Goal: Information Seeking & Learning: Learn about a topic

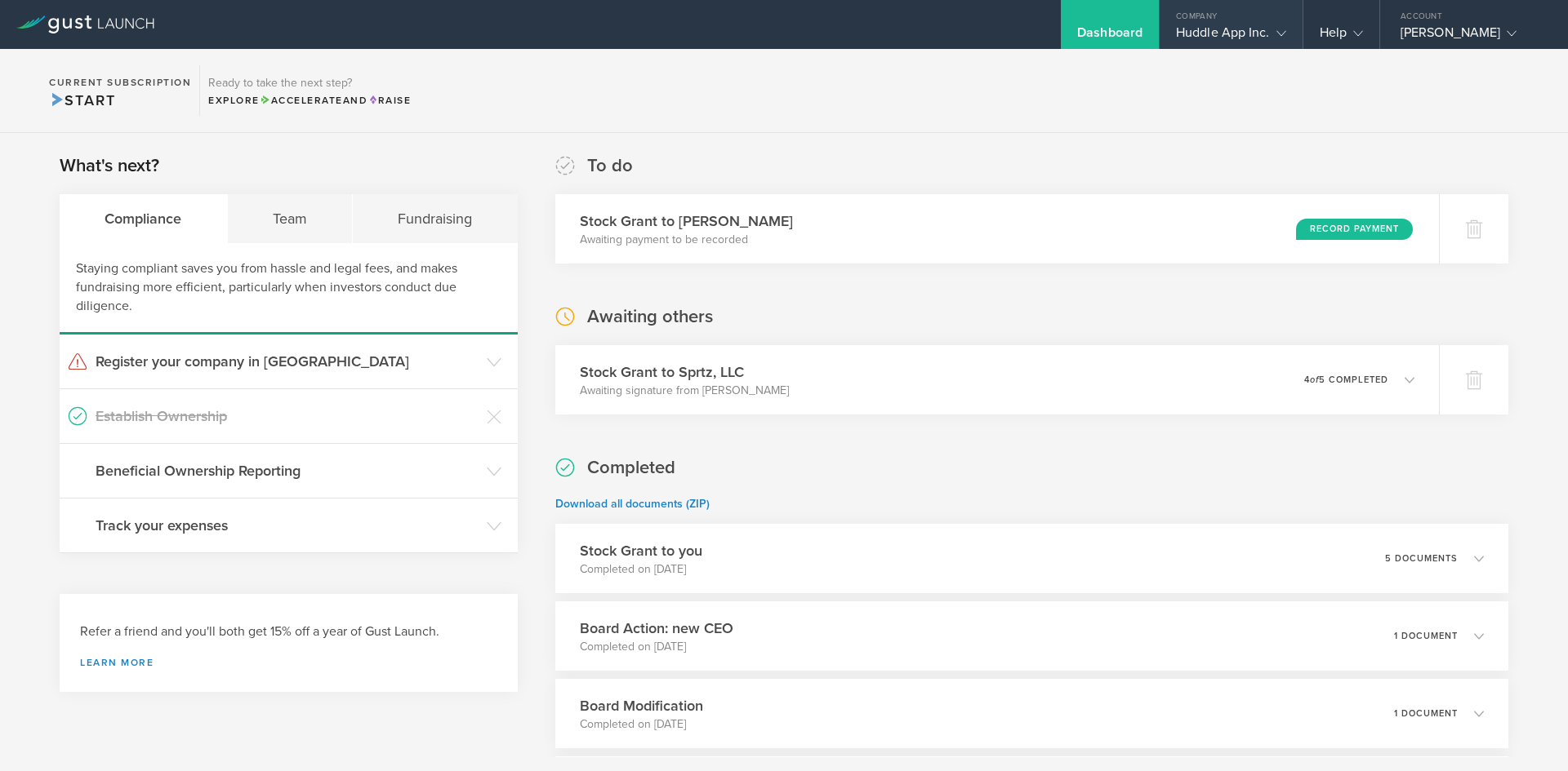
click at [1250, 40] on div "Huddle App Inc." at bounding box center [1231, 37] width 110 height 25
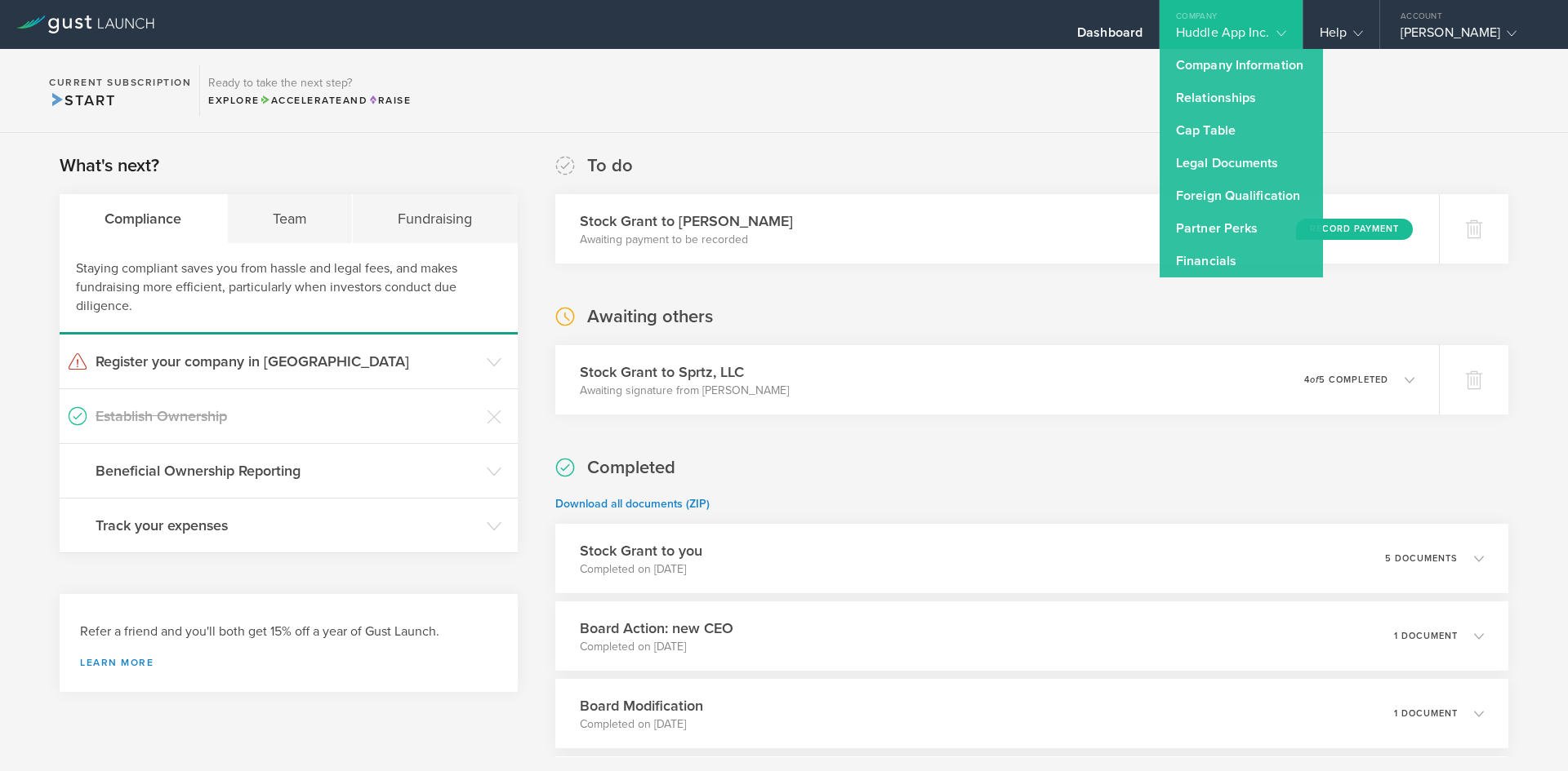
click at [1123, 130] on section "Current Subscription Start Ready to take the next step? Explore Accelerate and …" at bounding box center [784, 91] width 1568 height 84
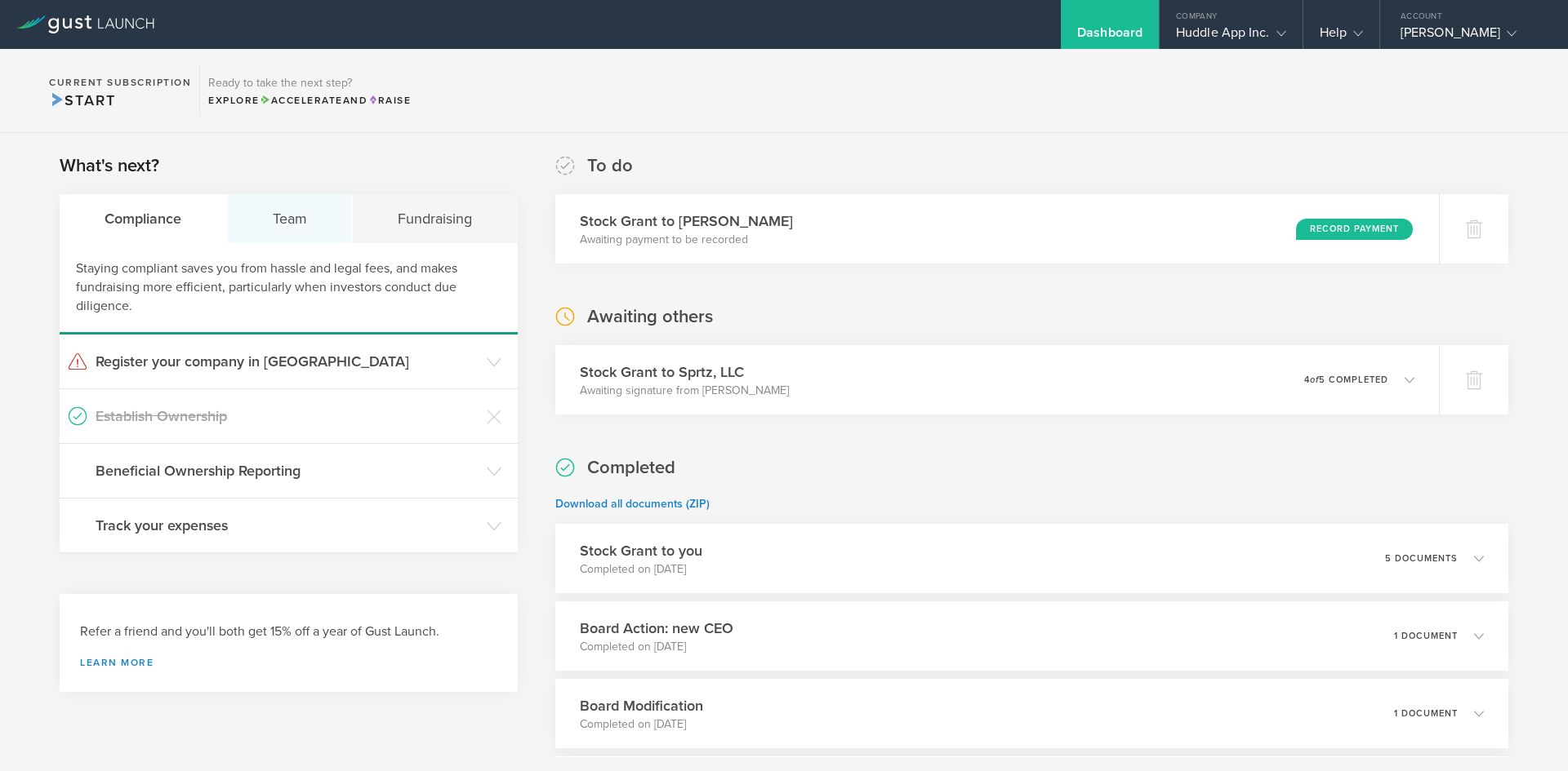
click at [274, 212] on div "Team" at bounding box center [291, 219] width 126 height 49
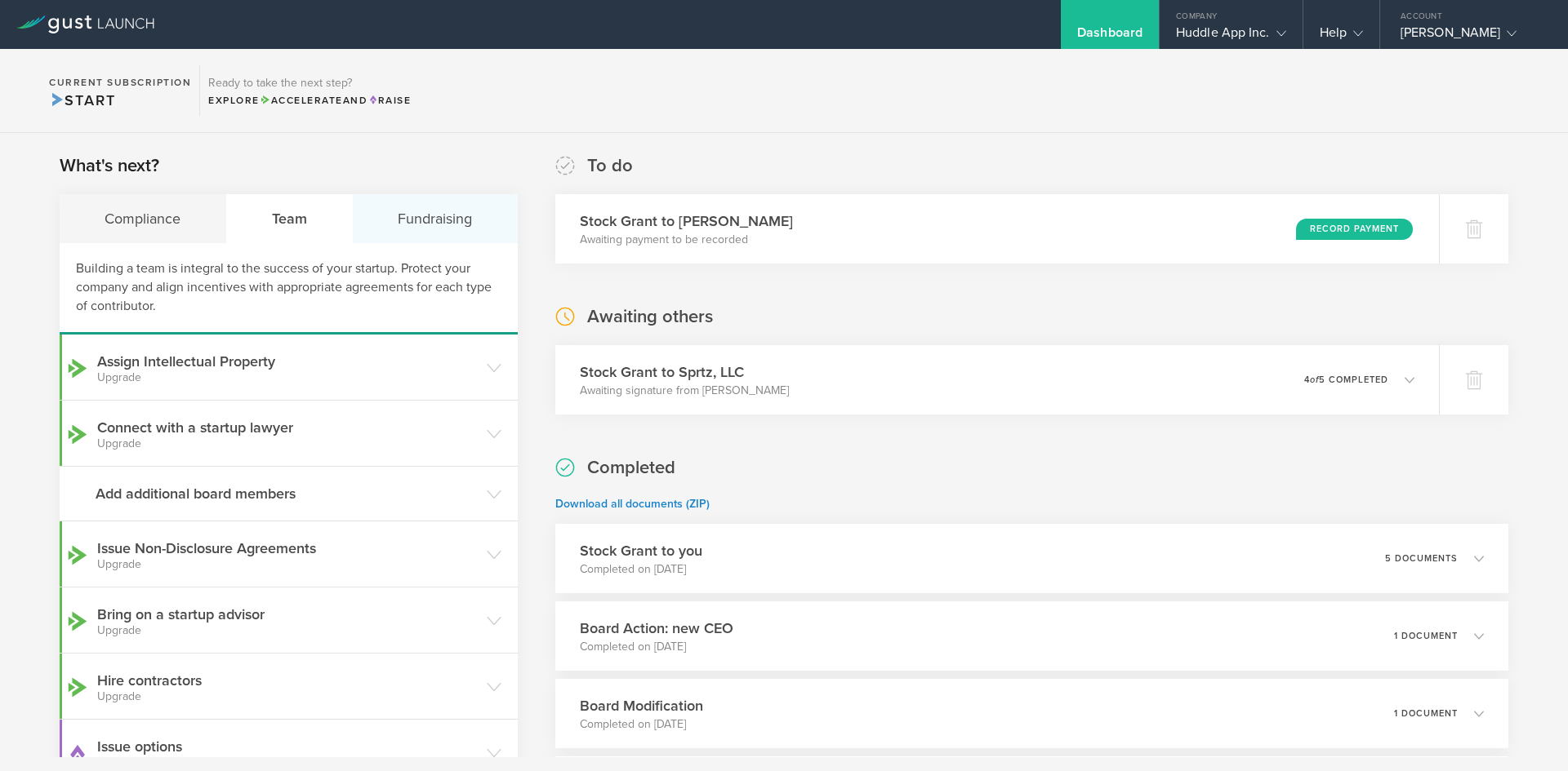
click at [398, 216] on div "Fundraising" at bounding box center [435, 219] width 165 height 49
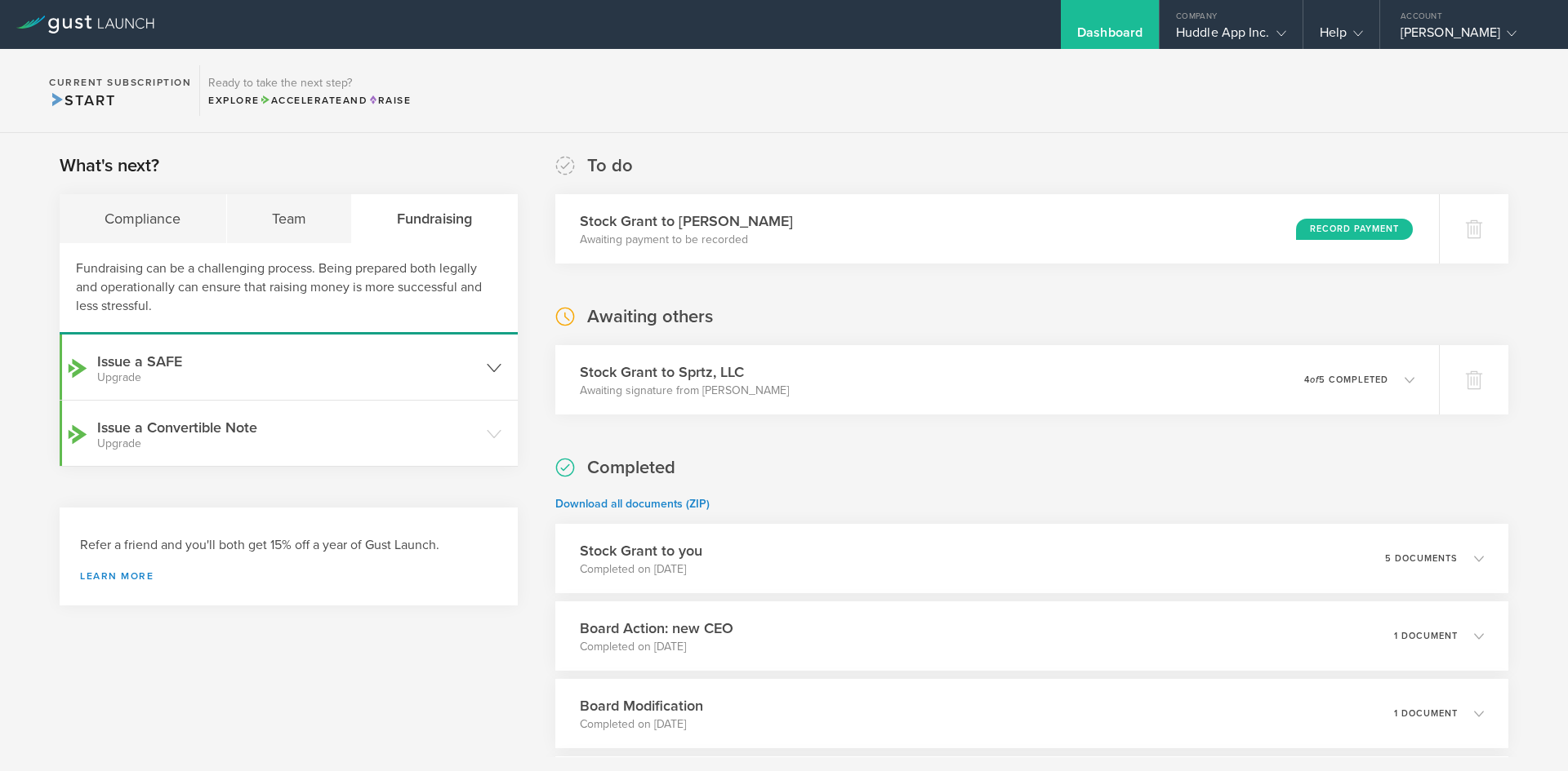
click at [469, 355] on h3 "Issue a SAFE Upgrade" at bounding box center [287, 368] width 381 height 33
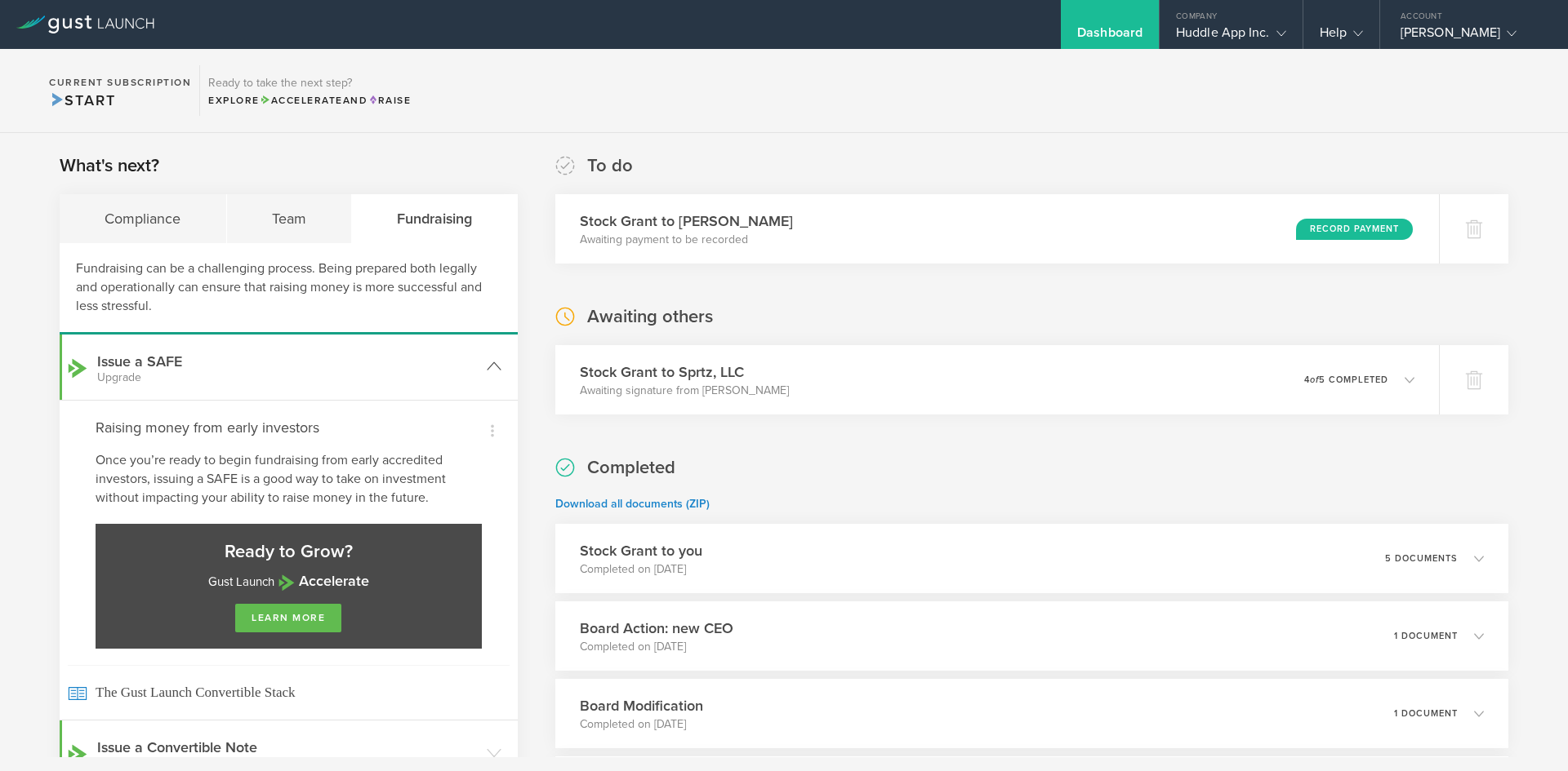
scroll to position [81, 0]
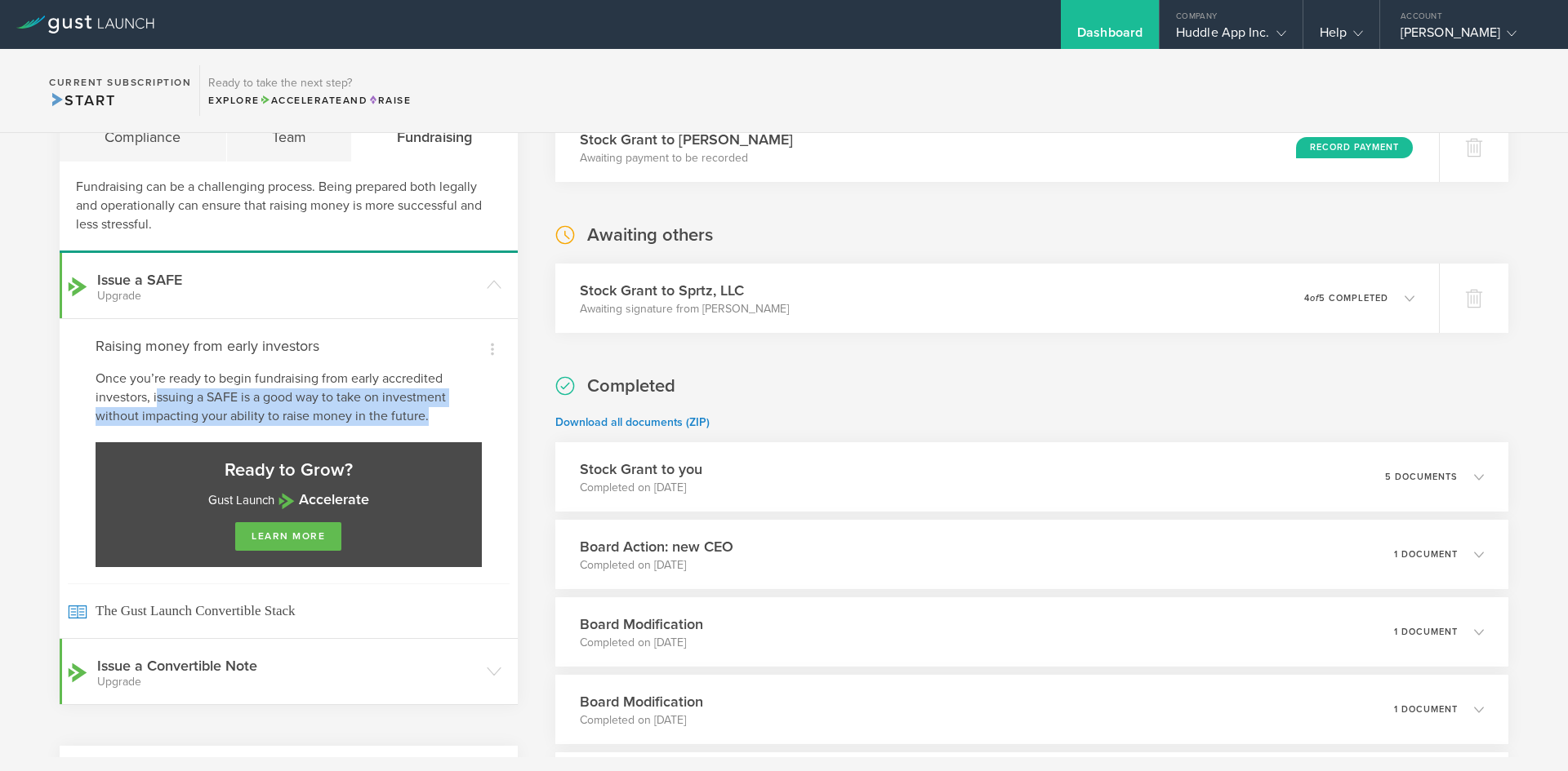
drag, startPoint x: 161, startPoint y: 398, endPoint x: 427, endPoint y: 416, distance: 266.6
click at [427, 416] on p "Once you’re ready to begin fundraising from early accredited investors, issuing…" at bounding box center [288, 397] width 386 height 56
click at [496, 347] on icon at bounding box center [492, 350] width 20 height 20
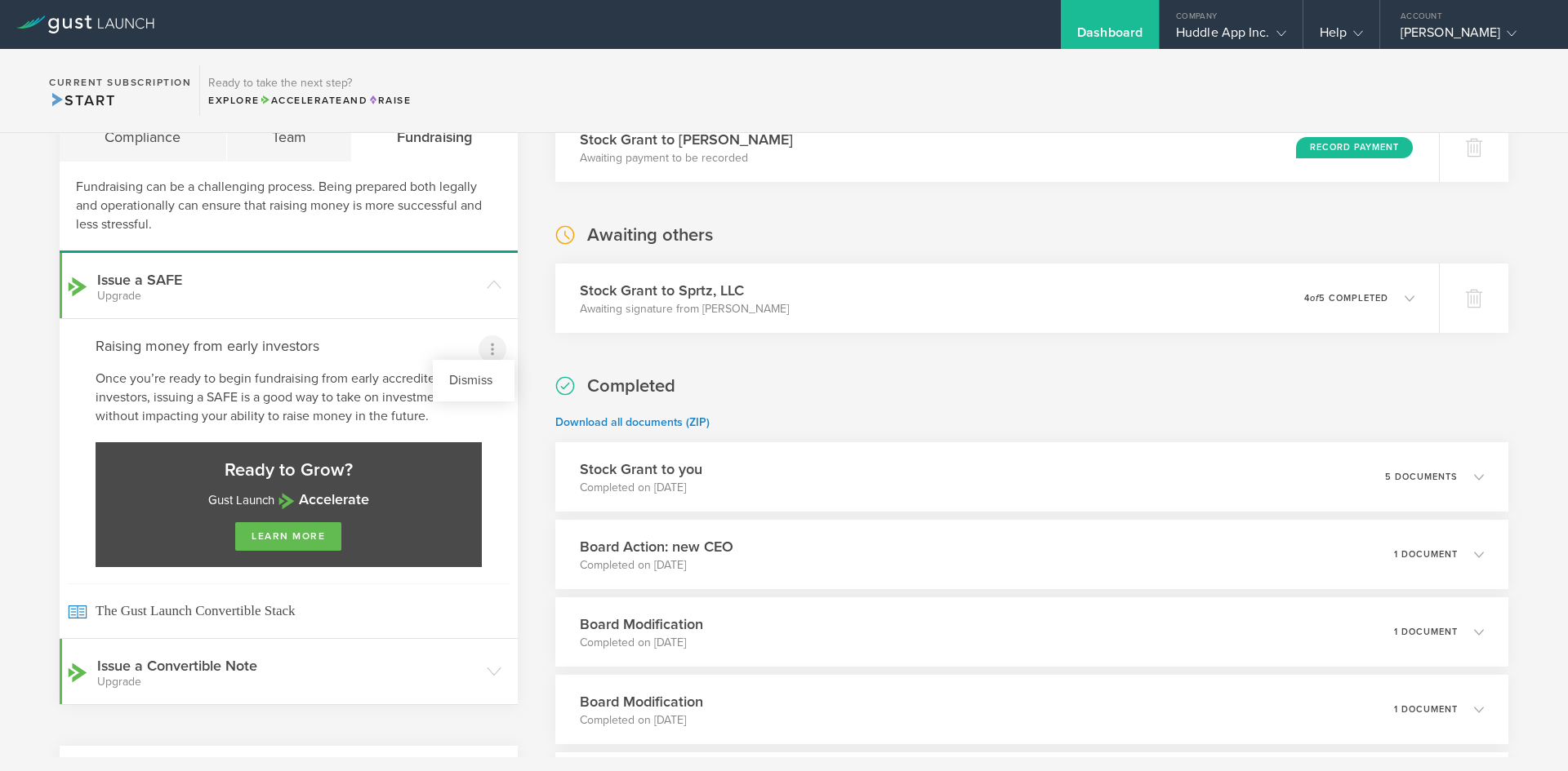
click at [328, 341] on div at bounding box center [784, 385] width 1568 height 771
click at [236, 343] on h4 "Raising money from early investors" at bounding box center [288, 346] width 386 height 21
click at [147, 363] on div "Dismiss Raising money from early investors Once you’re ready to begin fundraisi…" at bounding box center [288, 478] width 458 height 320
click at [137, 279] on h3 "Issue a SAFE Upgrade" at bounding box center [287, 286] width 381 height 33
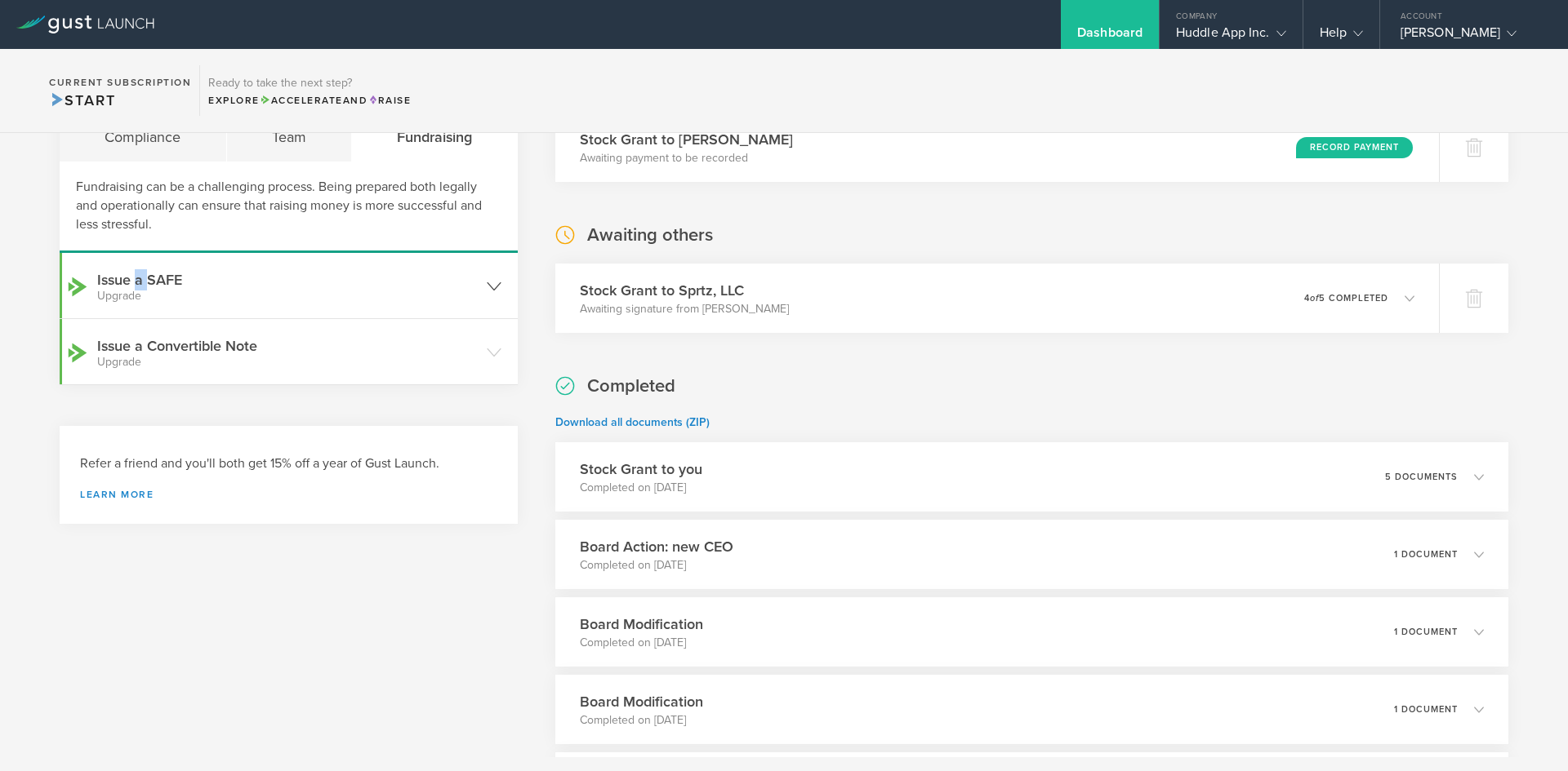
click at [137, 279] on h3 "Issue a SAFE Upgrade" at bounding box center [287, 286] width 381 height 33
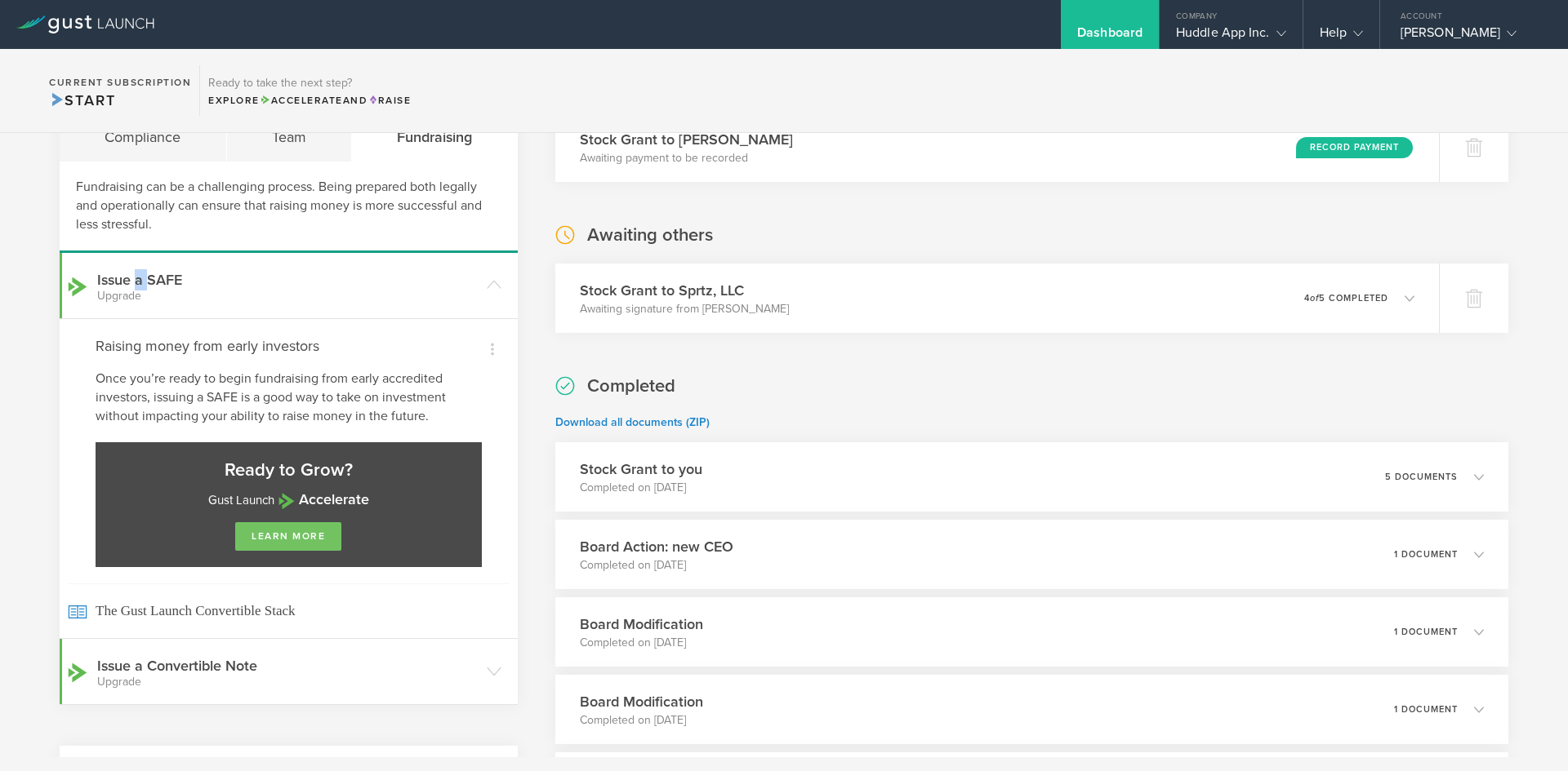
click at [305, 532] on link "learn more" at bounding box center [288, 536] width 106 height 29
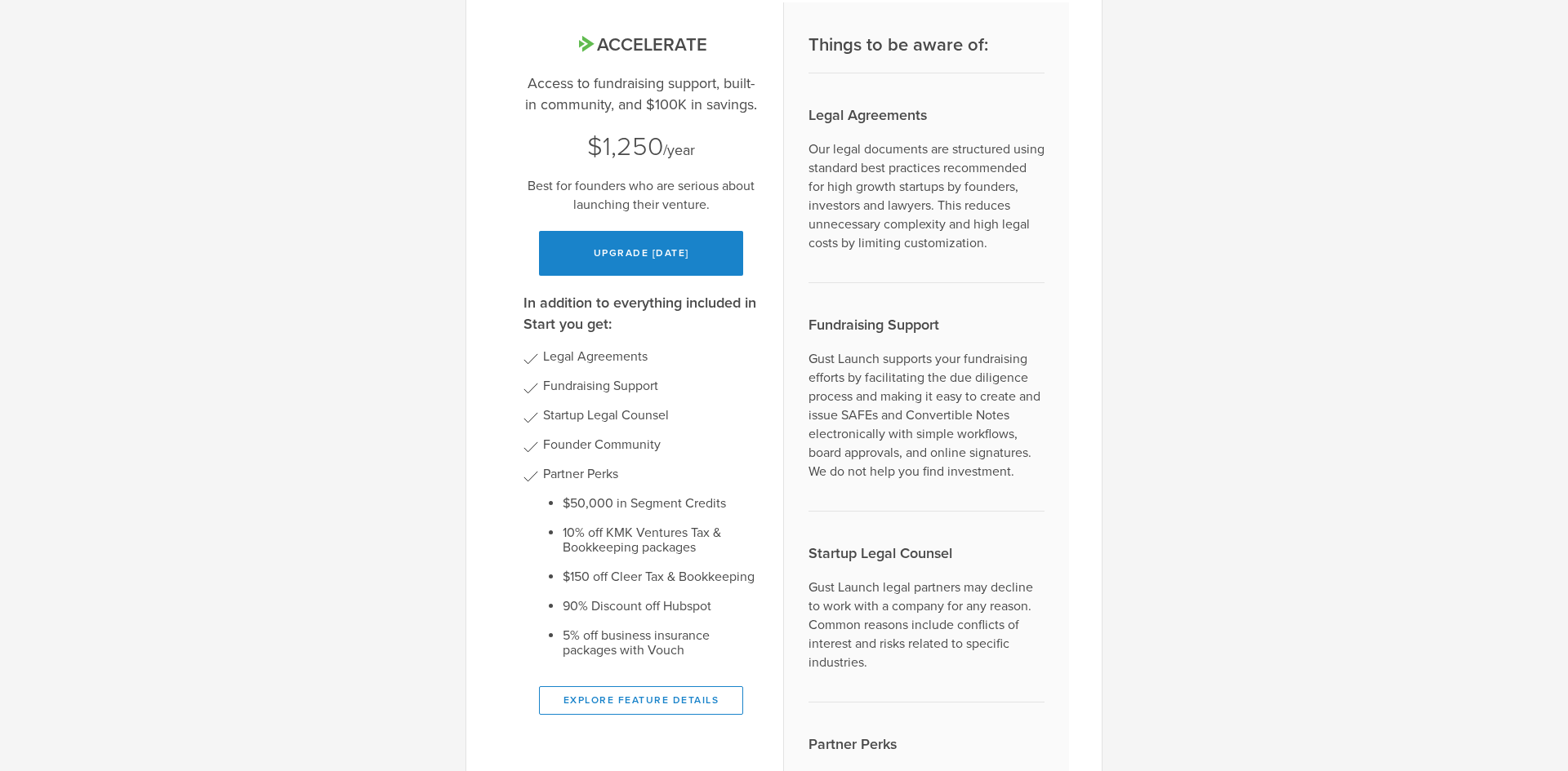
scroll to position [108, 0]
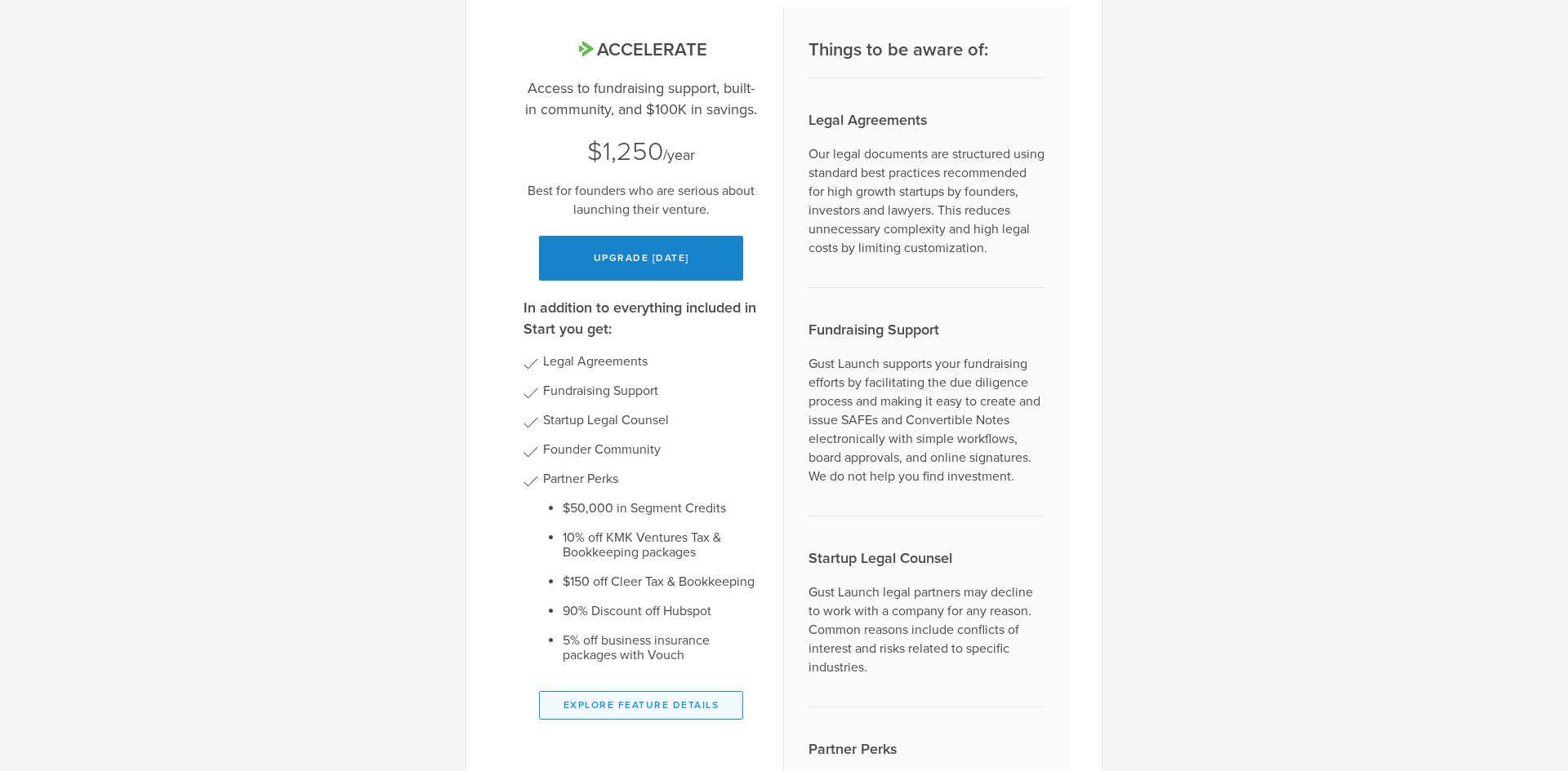
click at [640, 707] on button "Explore Feature Details" at bounding box center [641, 705] width 204 height 29
